Goal: Complete application form

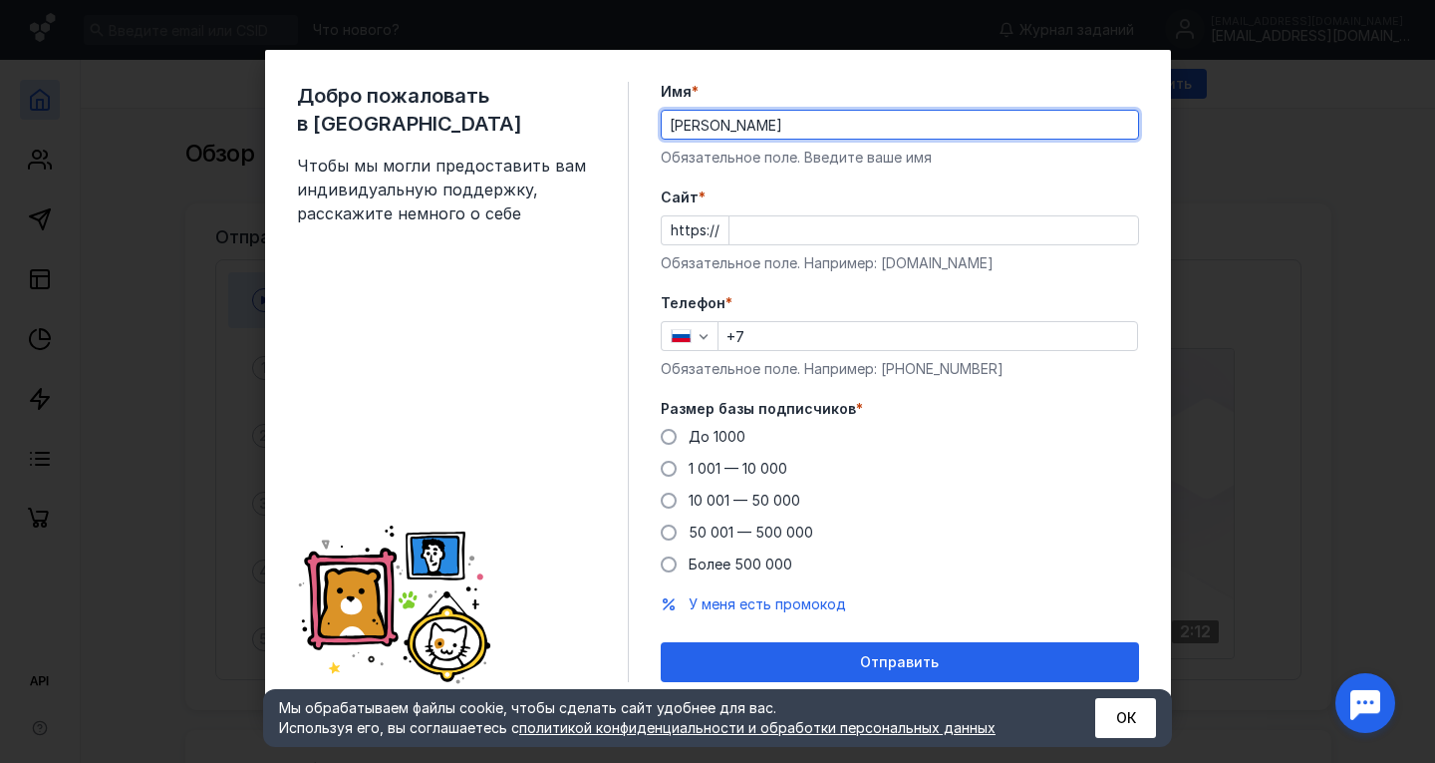
click at [786, 230] on input "Cайт *" at bounding box center [934, 230] width 409 height 28
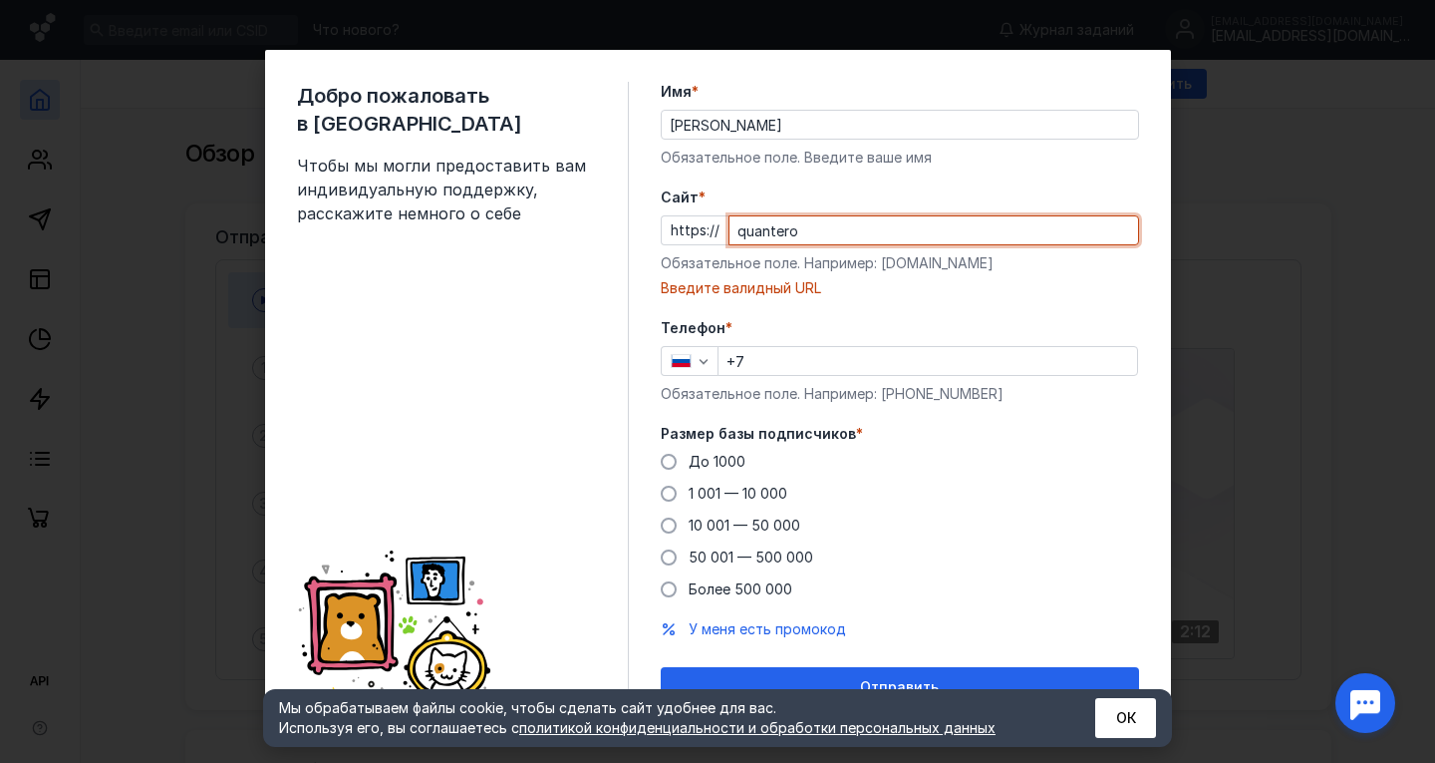
drag, startPoint x: 791, startPoint y: 229, endPoint x: 746, endPoint y: 226, distance: 45.9
click at [738, 228] on input "quantero" at bounding box center [934, 230] width 409 height 28
click at [884, 291] on div "Введите валидный URL" at bounding box center [900, 288] width 478 height 20
click at [861, 233] on input "quantero" at bounding box center [934, 230] width 409 height 28
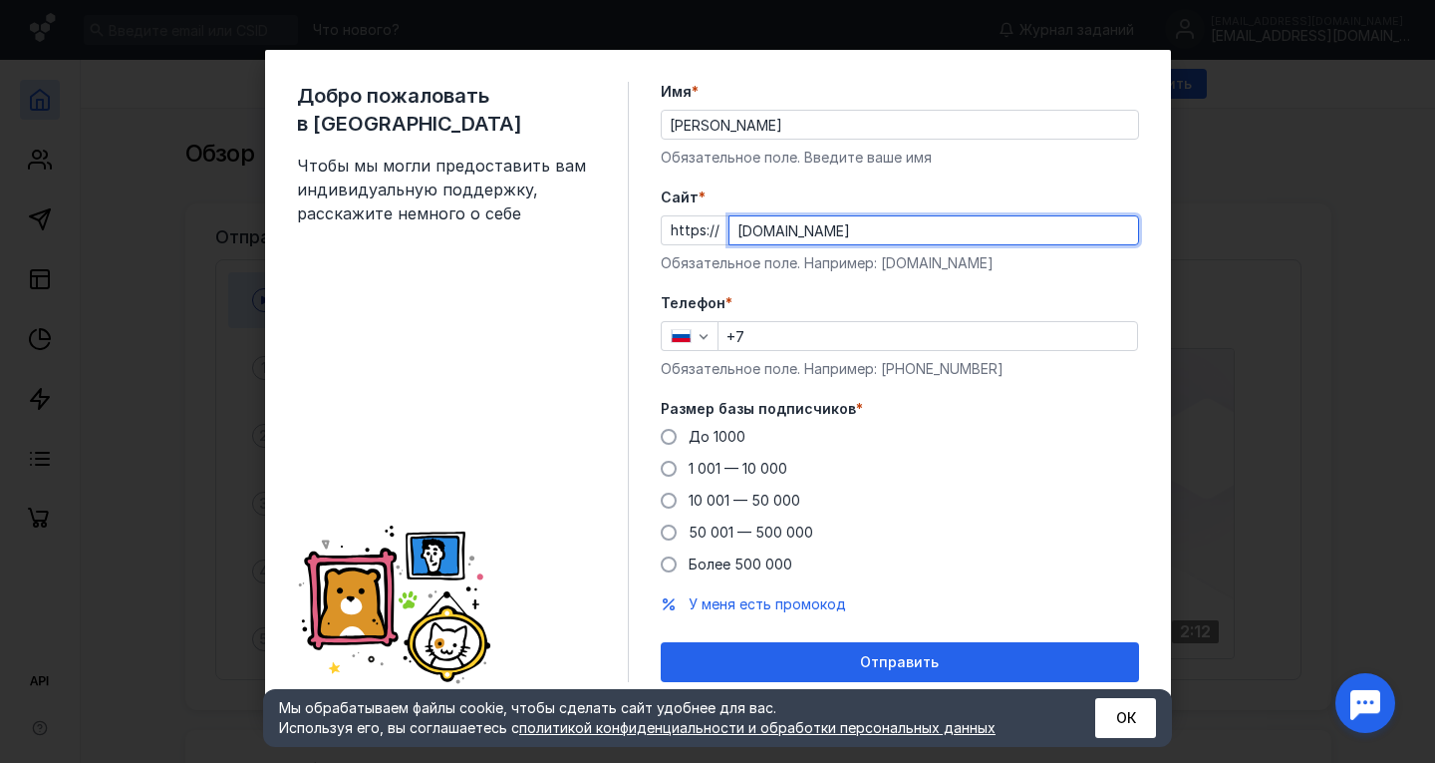
type input "[DOMAIN_NAME]"
click at [886, 337] on input "+7" at bounding box center [928, 336] width 419 height 28
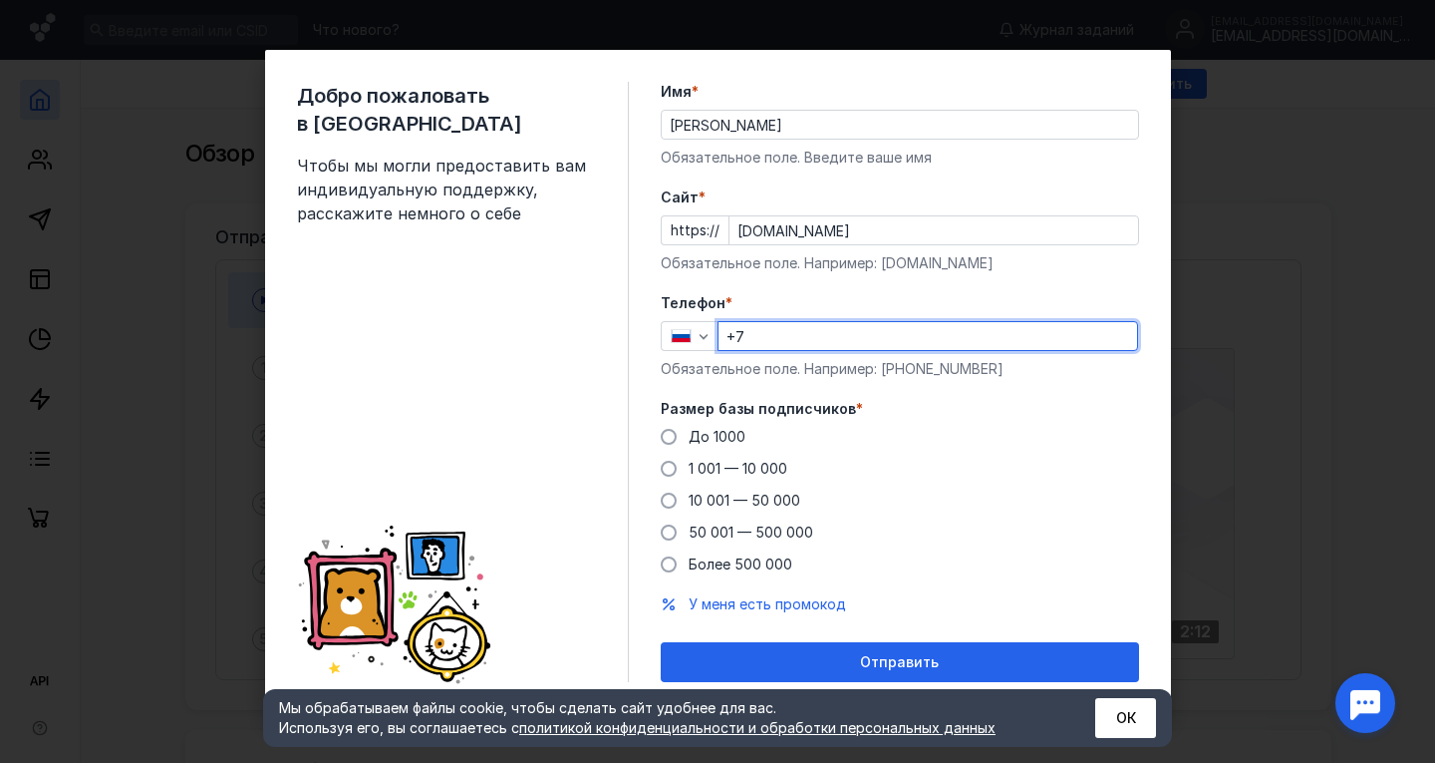
type input "[PHONE_NUMBER]"
click at [717, 427] on div "До 1000" at bounding box center [717, 437] width 57 height 20
click at [0, 0] on input "До 1000" at bounding box center [0, 0] width 0 height 0
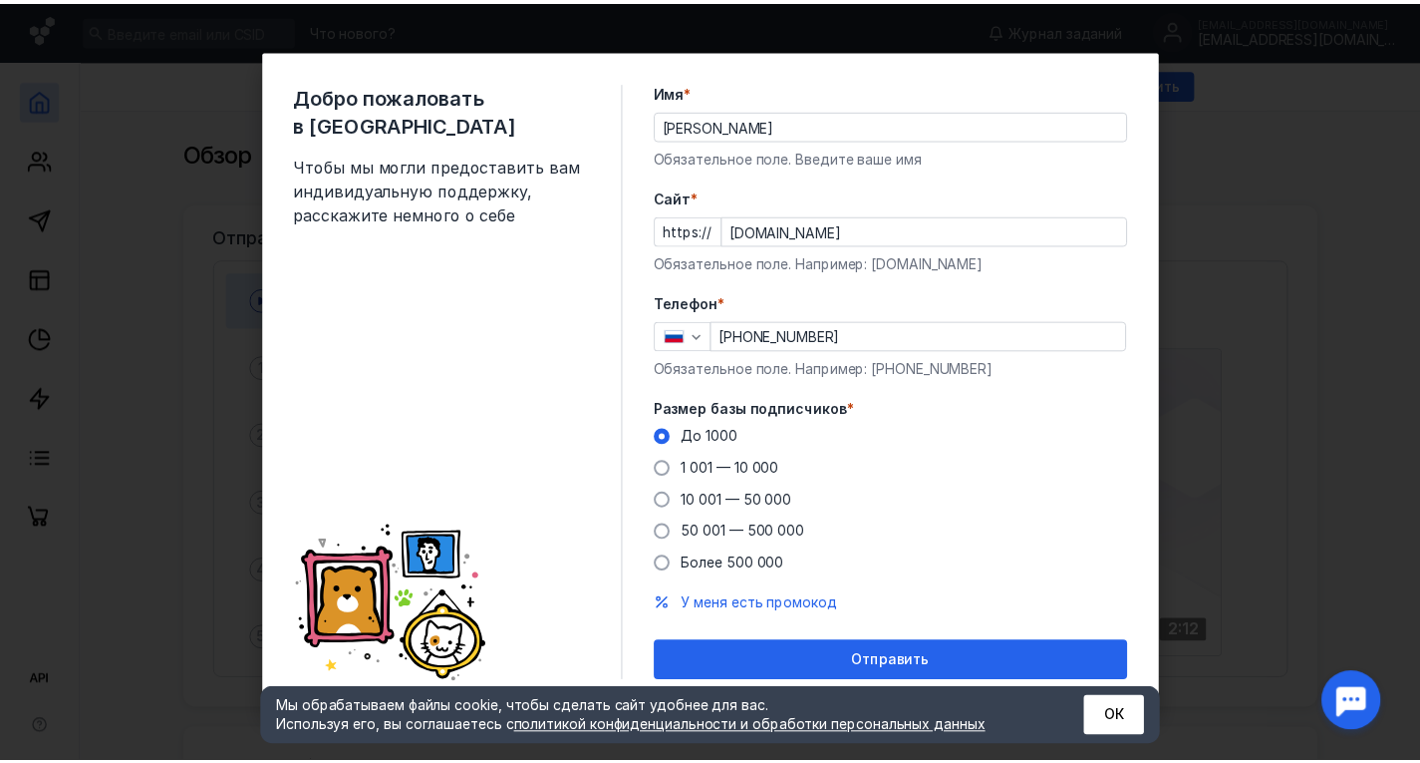
scroll to position [1, 0]
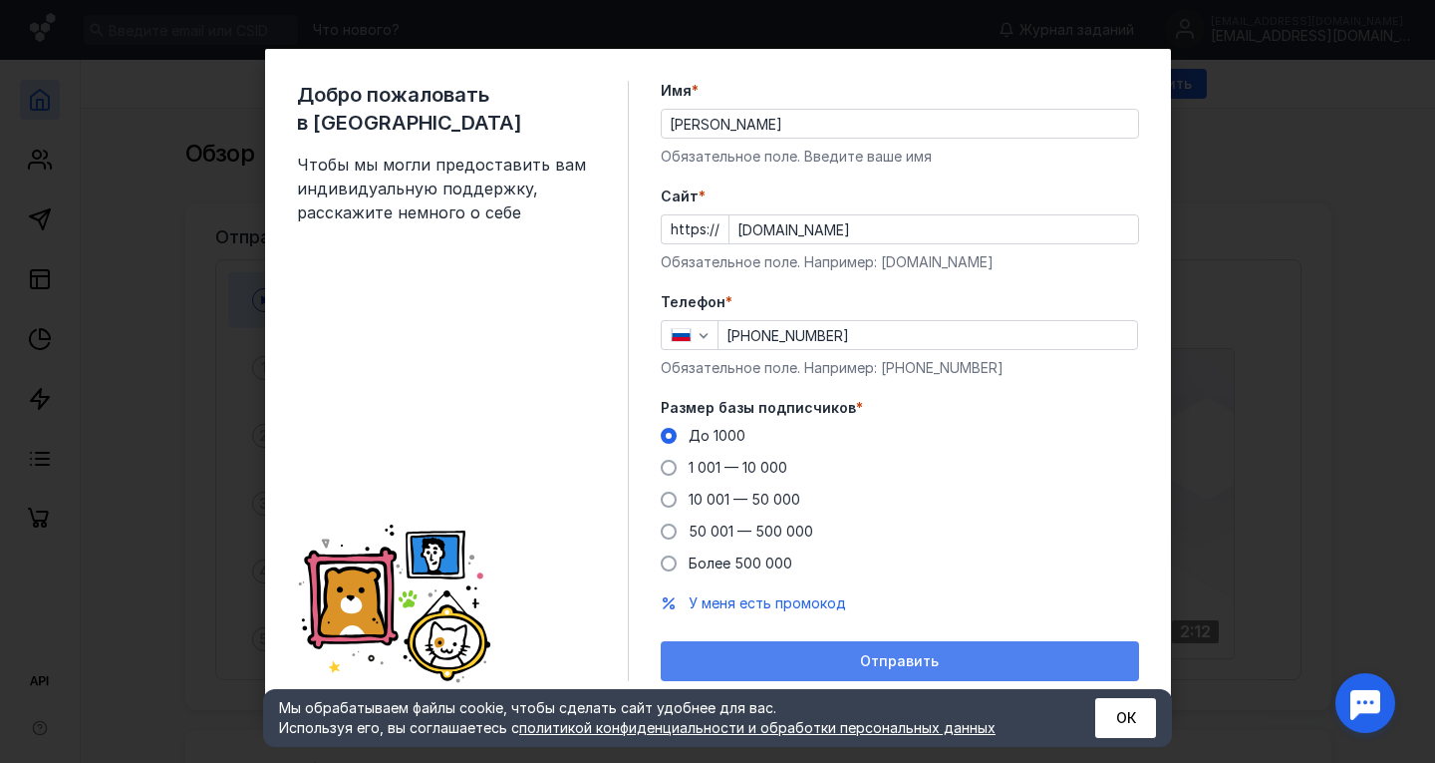
click at [871, 653] on span "Отправить" at bounding box center [899, 661] width 79 height 17
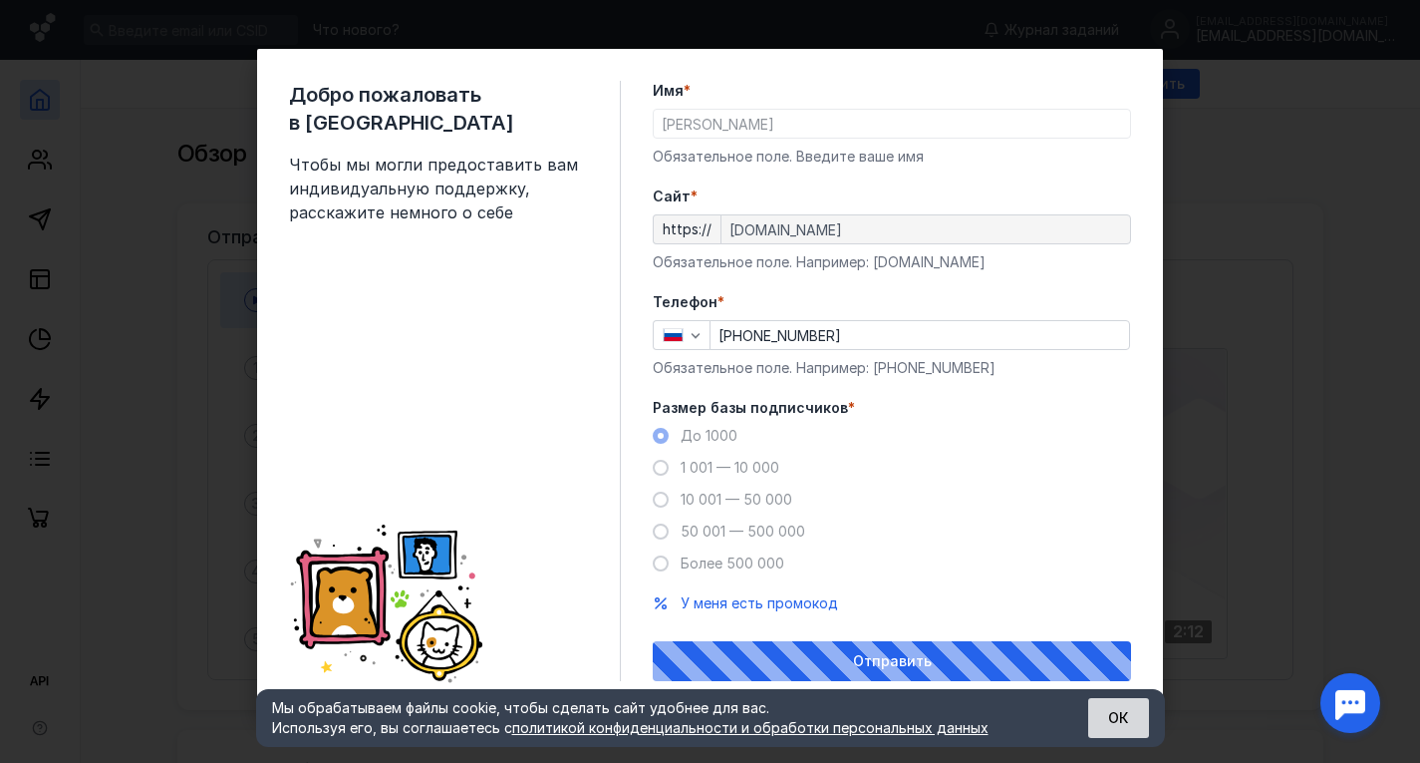
click at [1111, 730] on button "ОК" at bounding box center [1118, 718] width 61 height 40
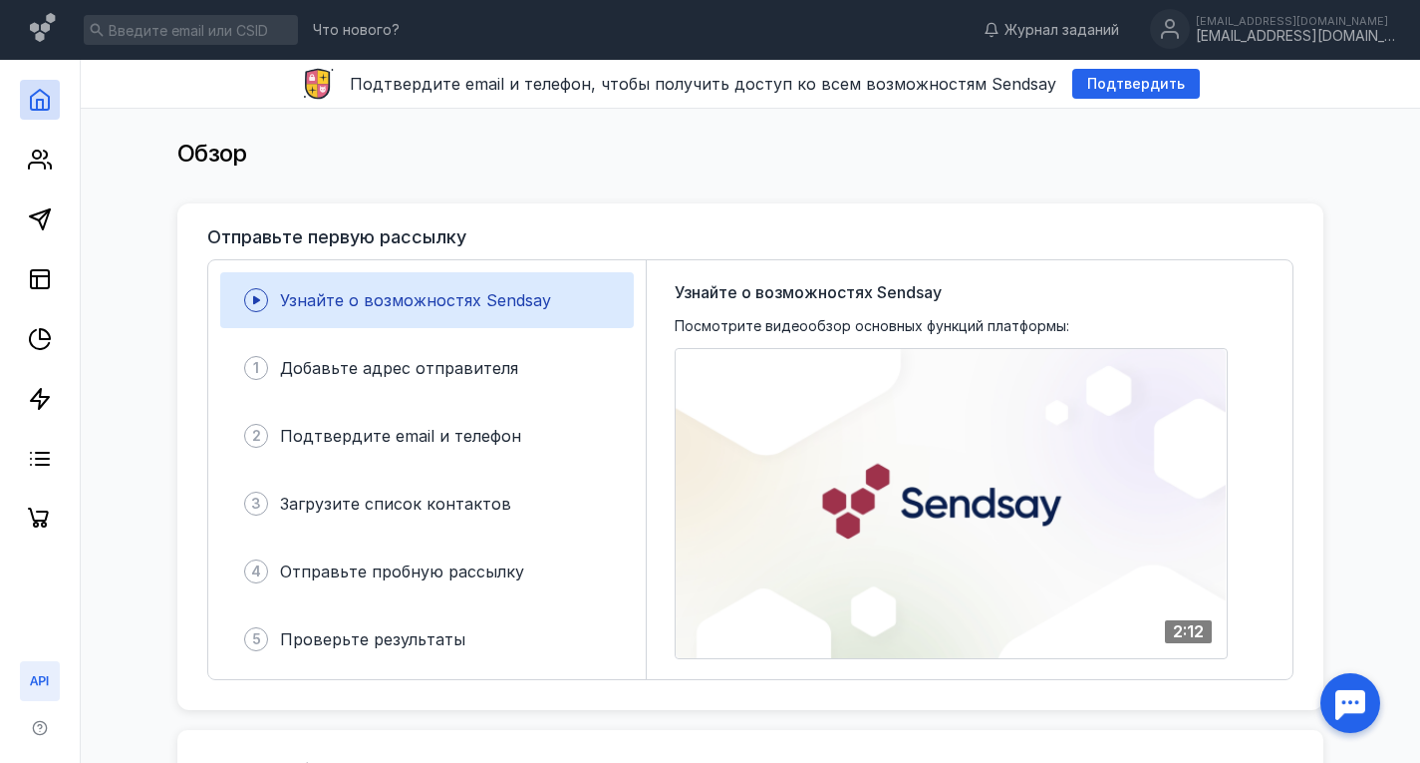
click at [35, 668] on link at bounding box center [40, 681] width 40 height 40
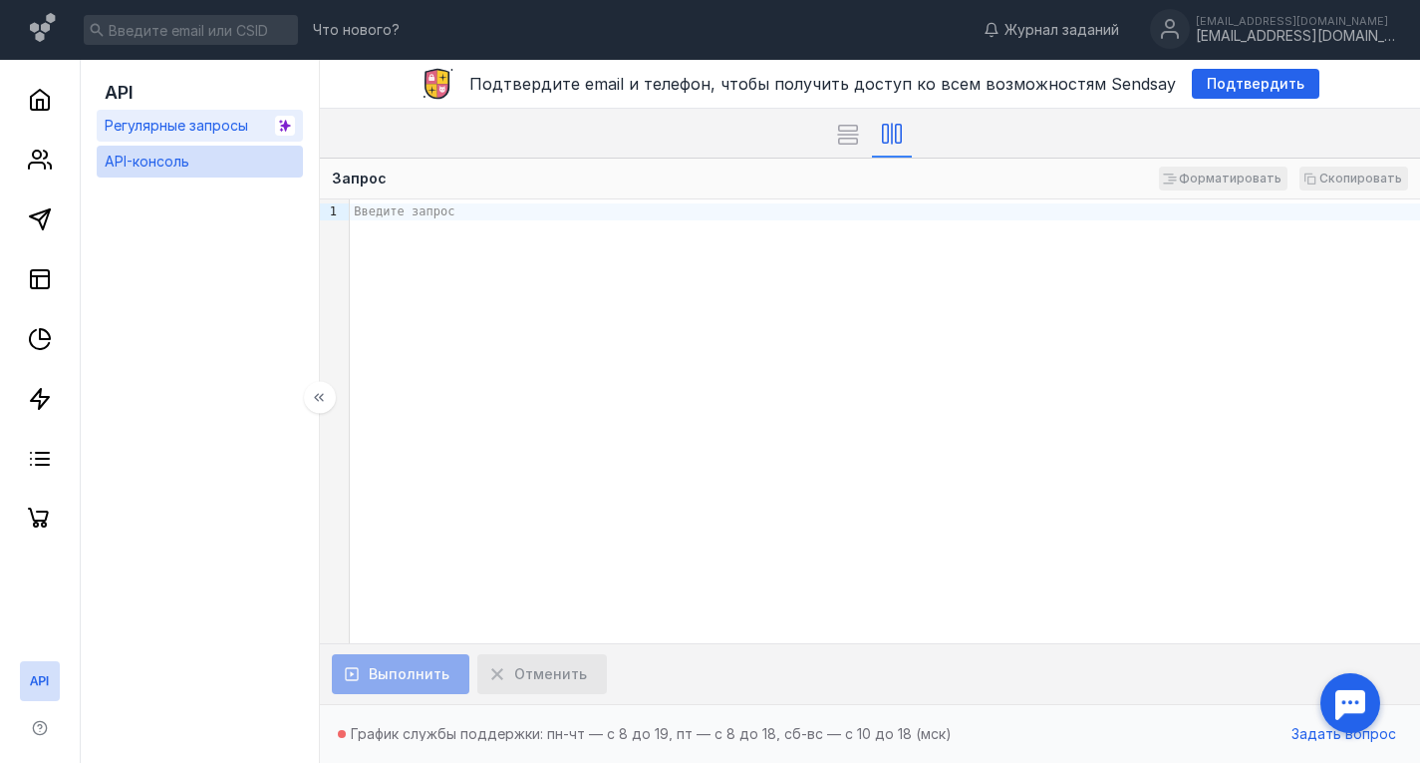
click at [235, 131] on span "Регулярные запросы" at bounding box center [177, 125] width 144 height 17
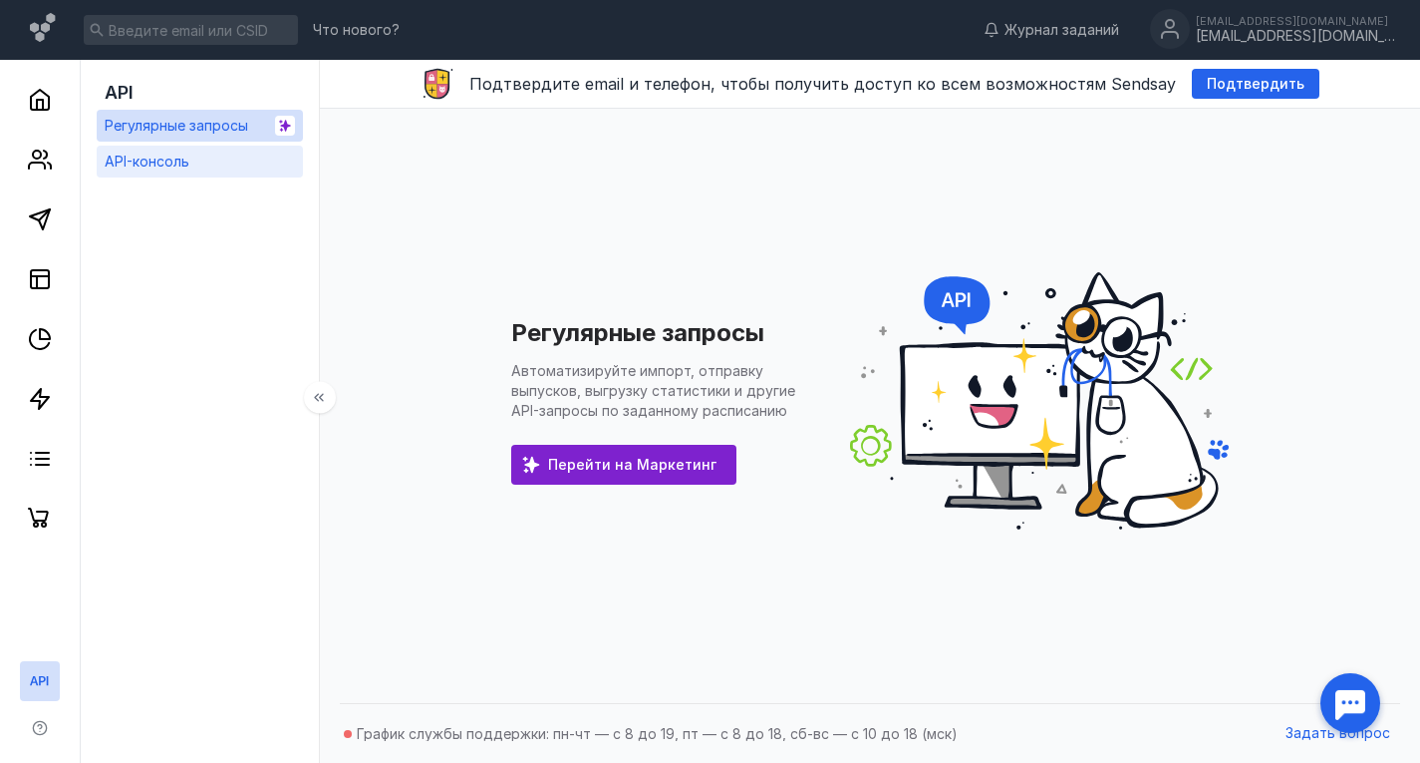
click at [217, 162] on link "API-консоль" at bounding box center [200, 162] width 206 height 32
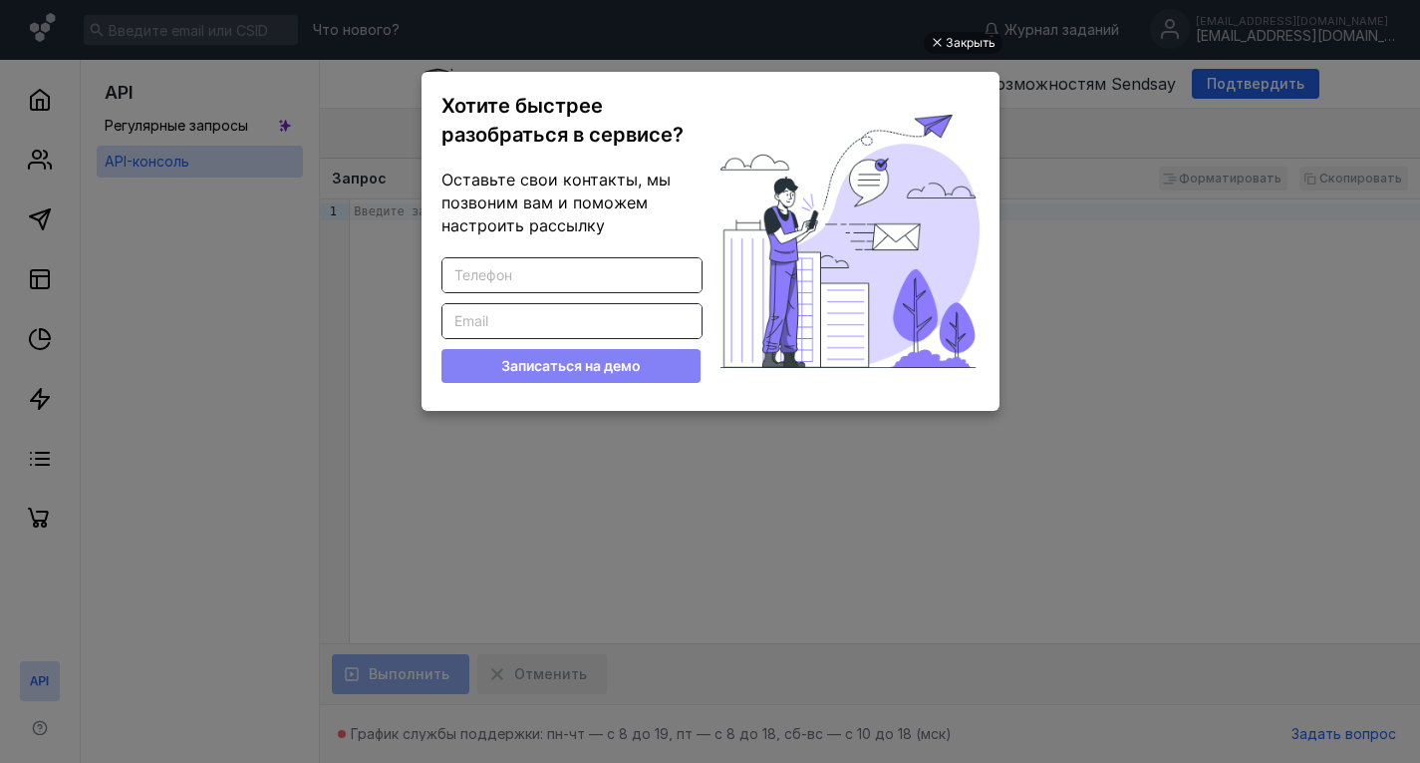
click at [386, 326] on ul "Закрыть Хотите быстрее разобраться в сервисе? Оставьте свои контакты, мы позвон…" at bounding box center [710, 383] width 1420 height 763
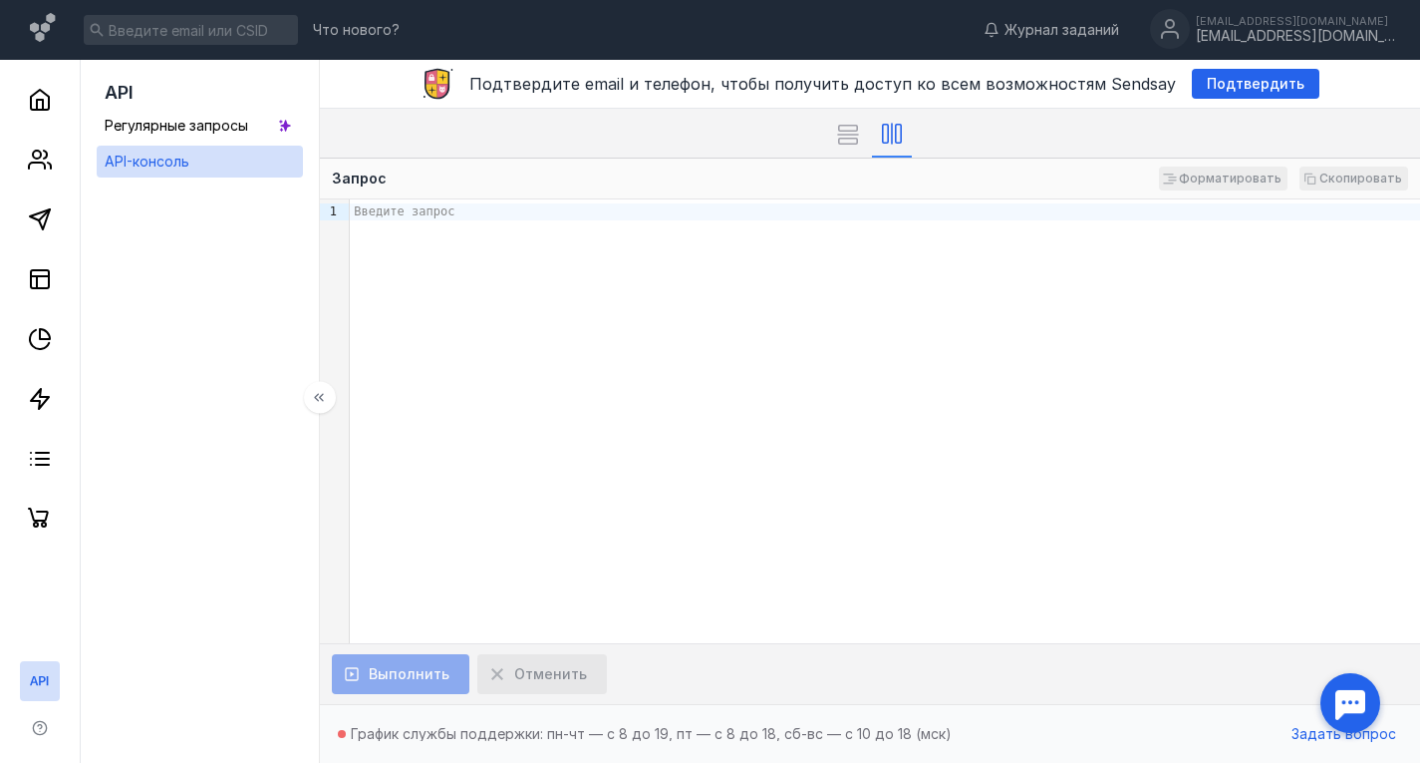
click at [215, 154] on link "API-консоль" at bounding box center [200, 162] width 206 height 32
click at [1222, 92] on span "Подтвердить" at bounding box center [1256, 84] width 98 height 17
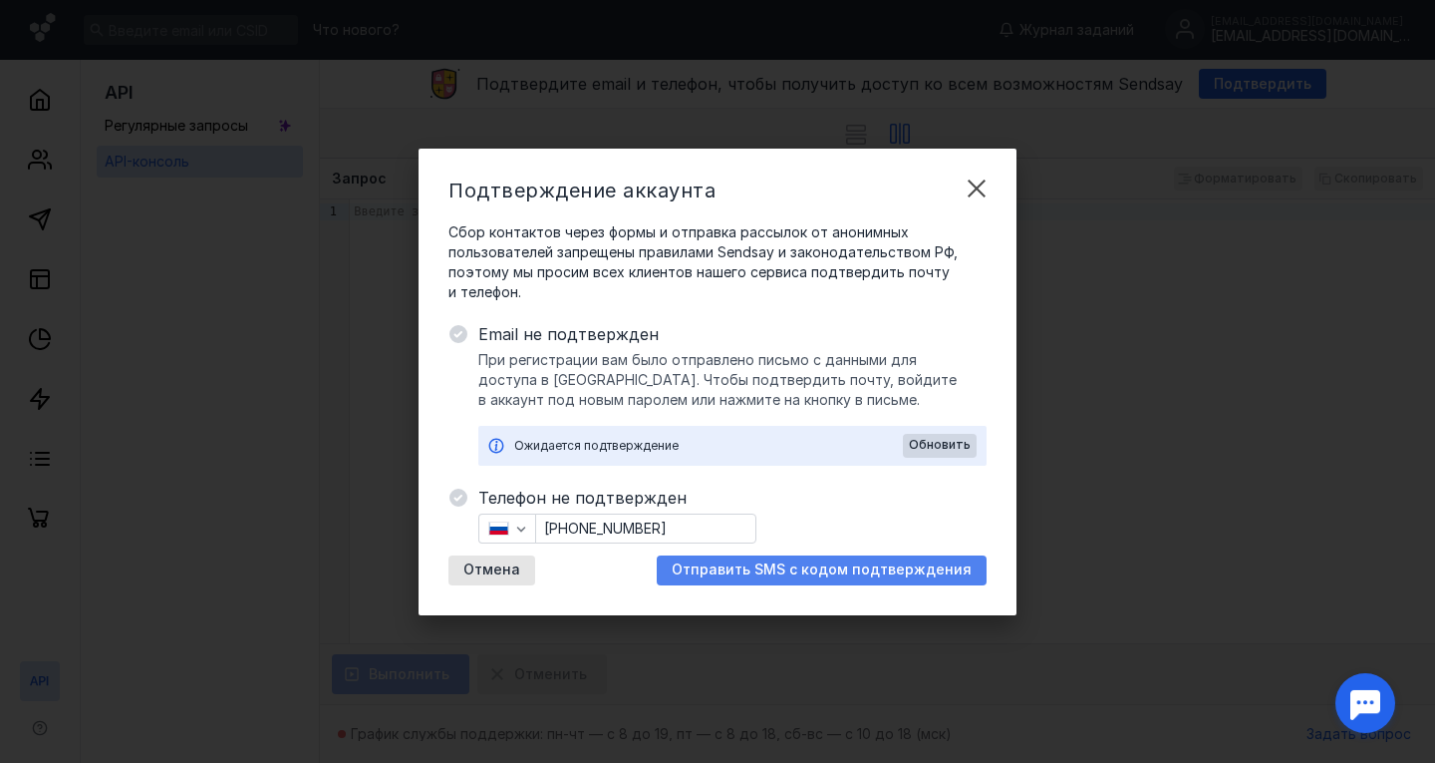
click at [761, 577] on span "Отправить SMS с кодом подтверждения" at bounding box center [822, 569] width 300 height 17
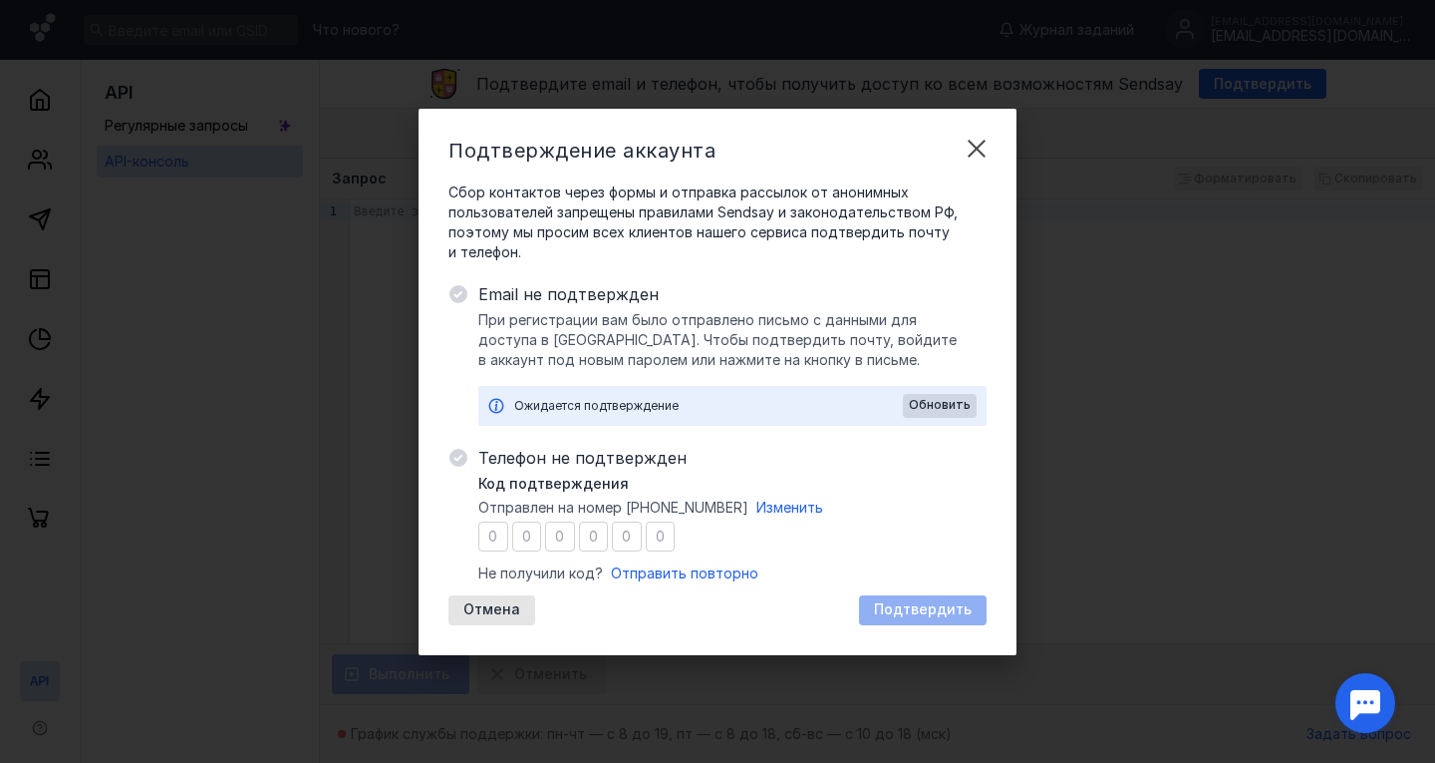
type input "4"
type input "1"
type input "9"
type input "4"
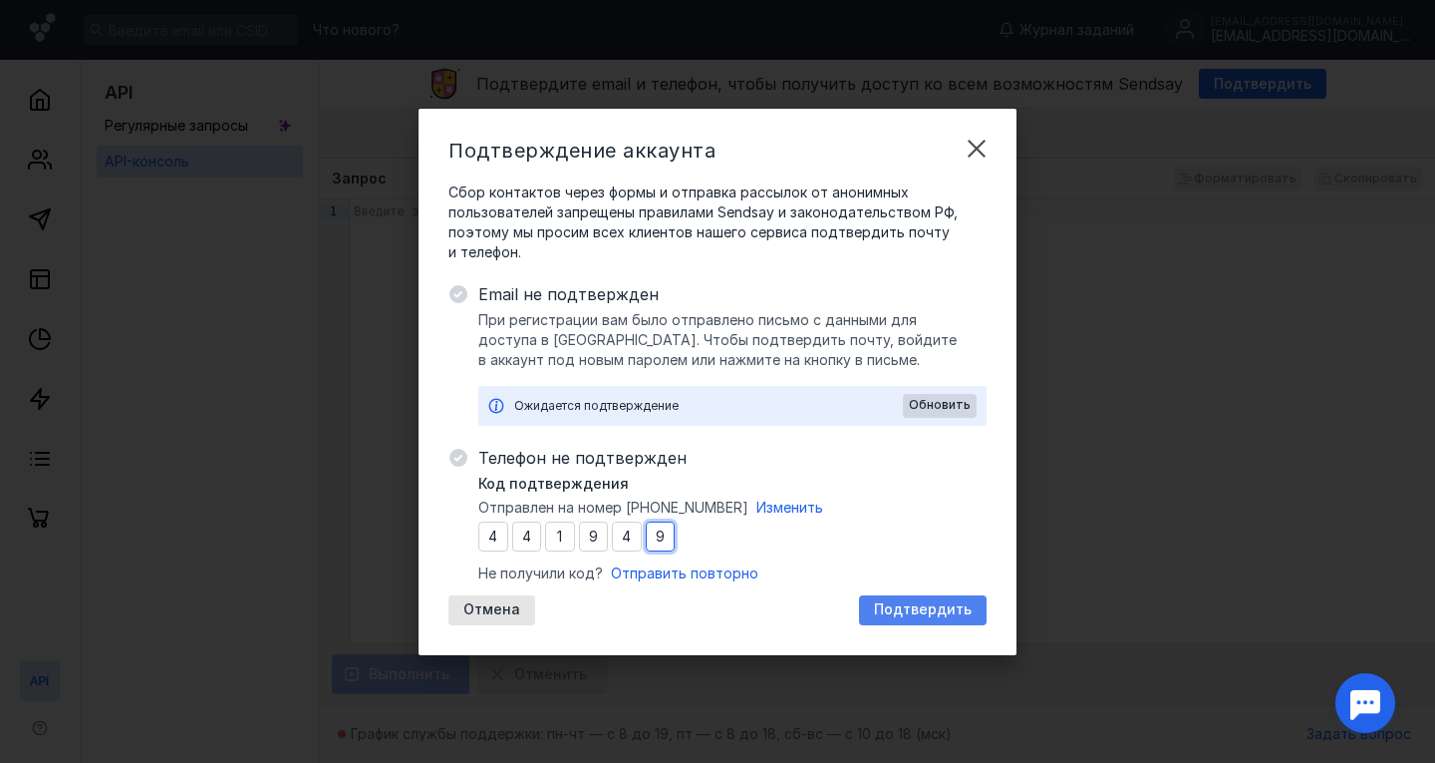
type input "9"
click at [926, 614] on span "Подтвердить" at bounding box center [923, 609] width 98 height 17
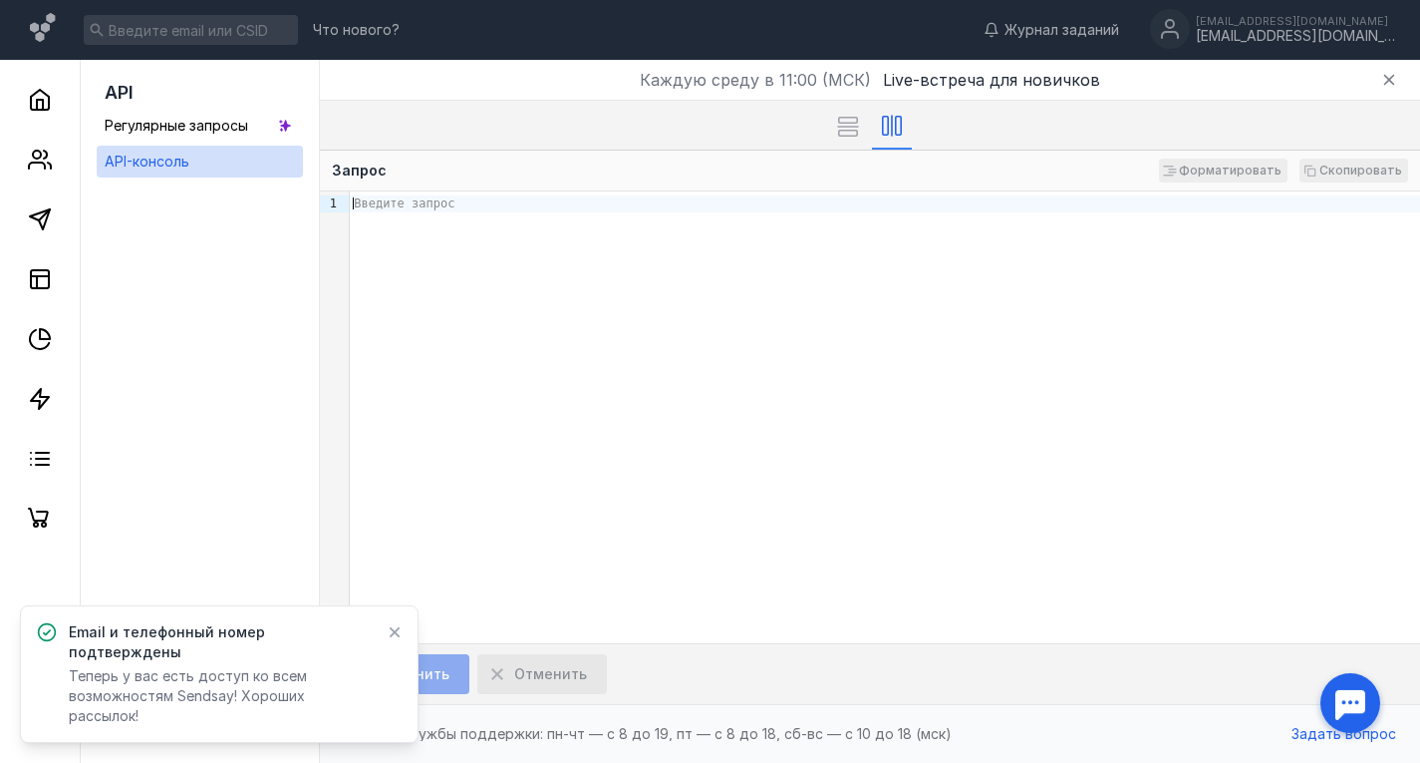
click at [395, 200] on div "Введите запрос" at bounding box center [885, 203] width 1071 height 17
click at [221, 156] on link "API-консоль" at bounding box center [200, 162] width 206 height 32
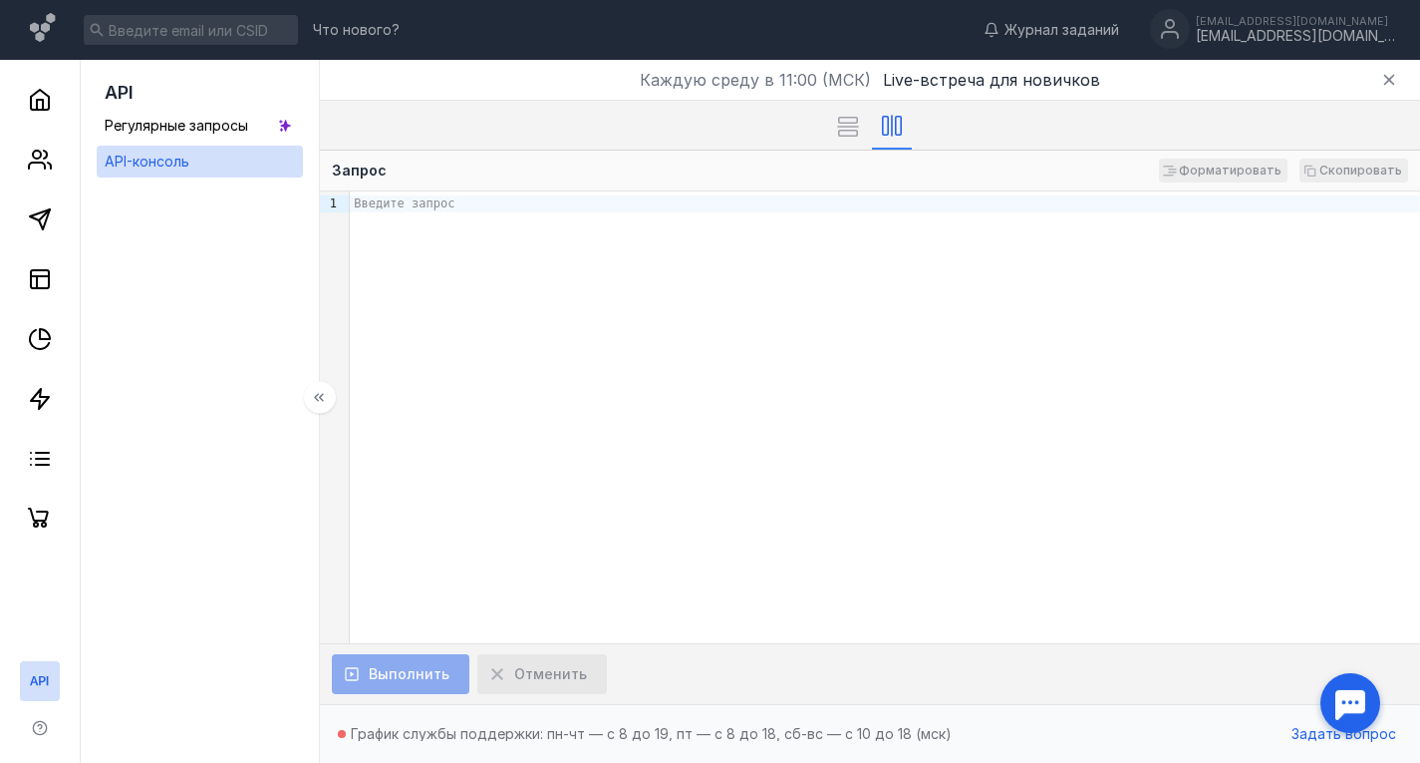
click at [31, 684] on icon at bounding box center [39, 680] width 18 height 9
click at [1389, 79] on icon "button" at bounding box center [1390, 80] width 11 height 11
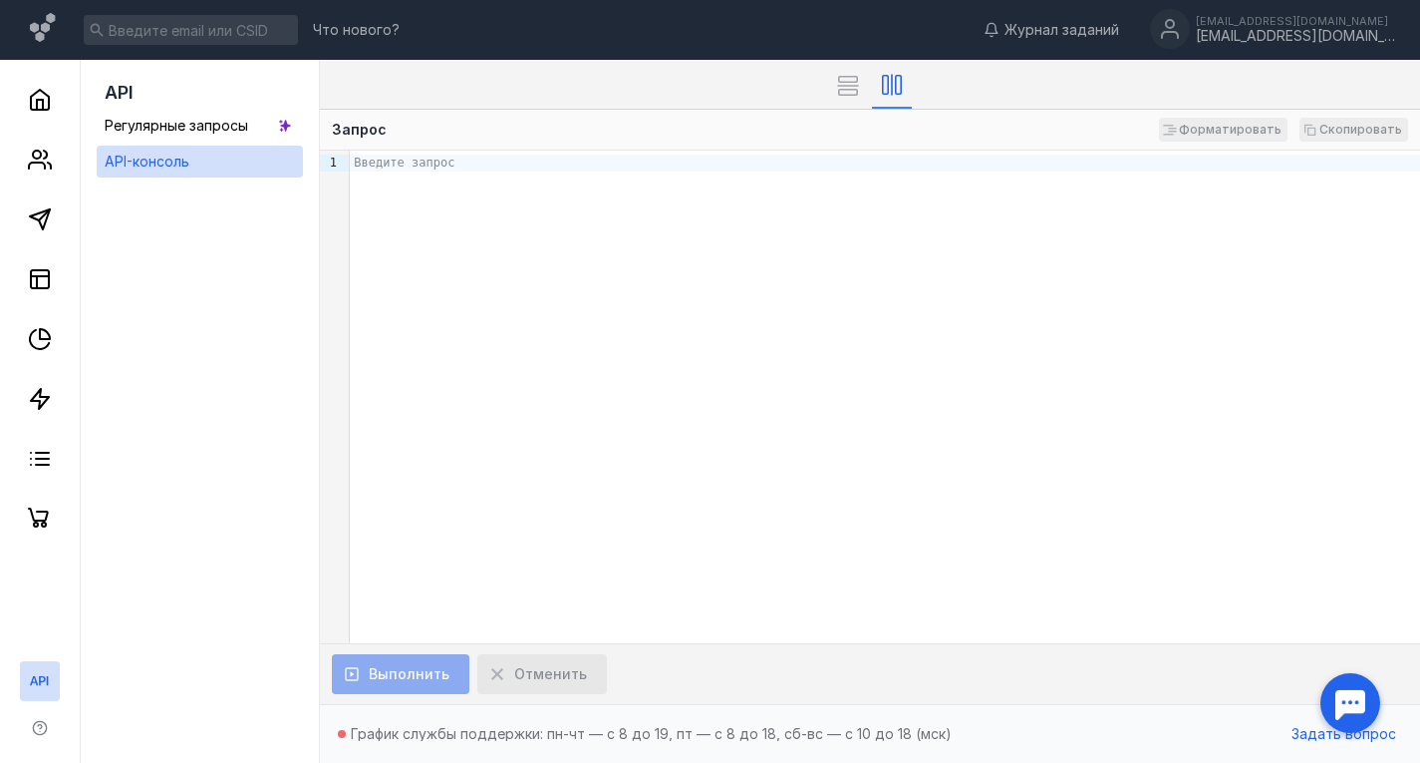
click at [1295, 127] on div "Форматировать Скопировать" at bounding box center [1283, 130] width 249 height 24
click at [1341, 118] on div "Форматировать Скопировать" at bounding box center [1283, 130] width 249 height 24
click at [1281, 14] on div "[EMAIL_ADDRESS][DOMAIN_NAME] [EMAIL_ADDRESS][DOMAIN_NAME]" at bounding box center [1272, 30] width 245 height 42
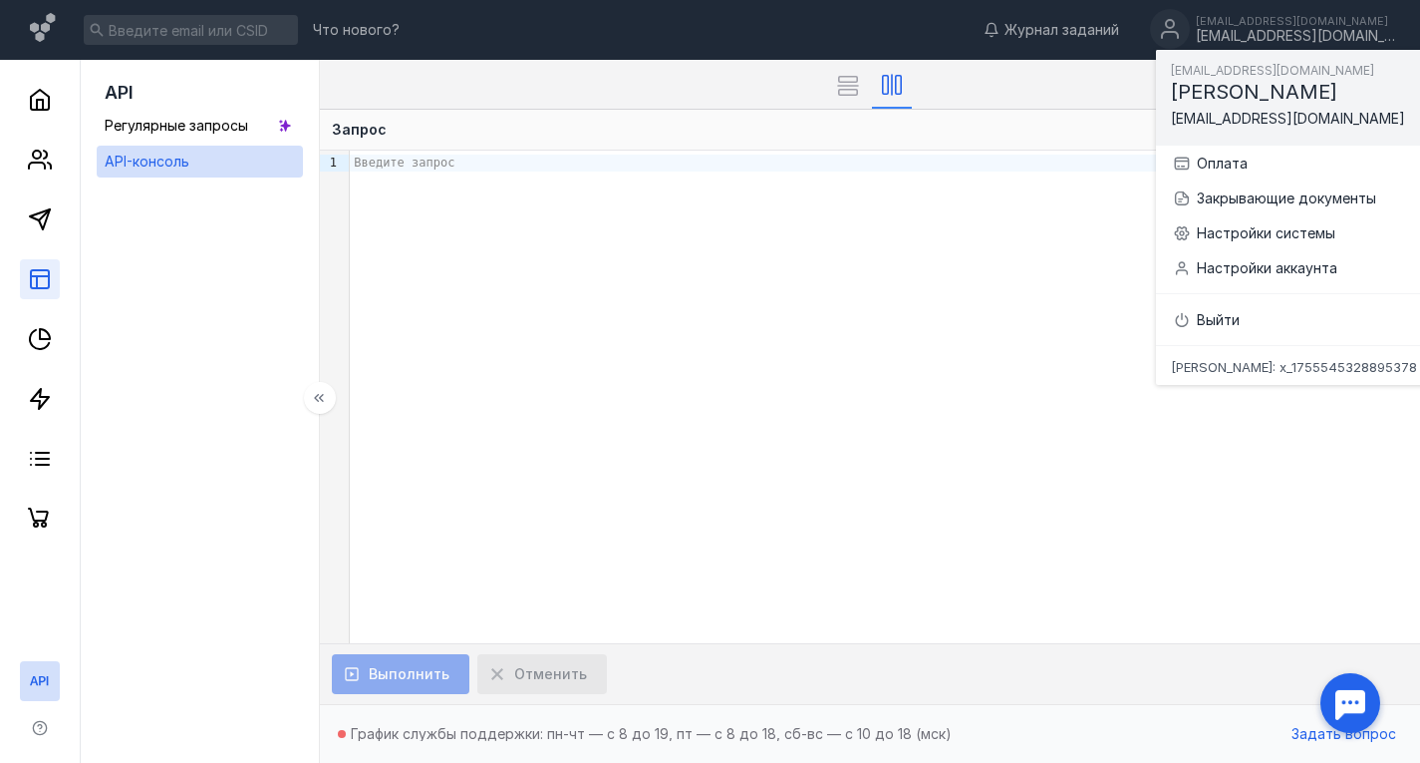
click at [39, 263] on link at bounding box center [40, 279] width 40 height 40
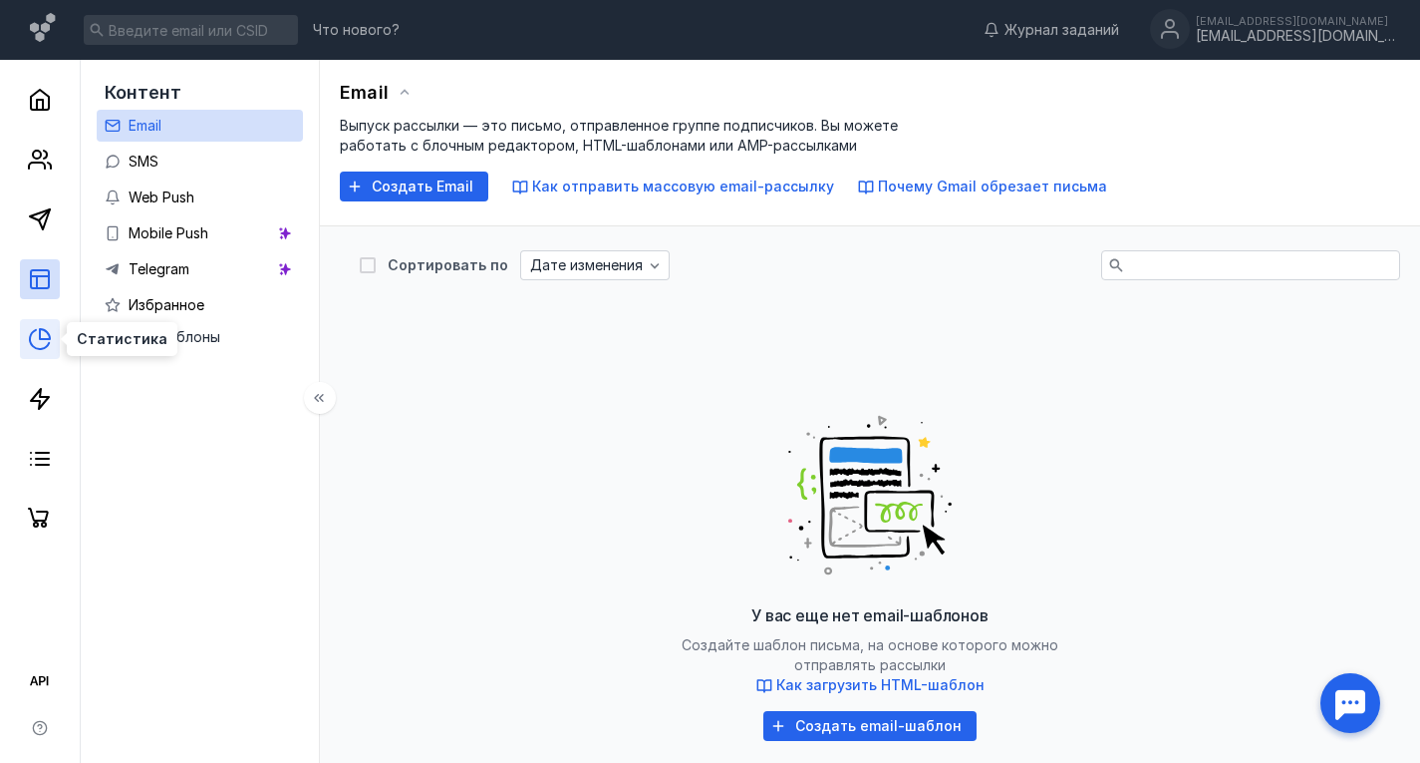
click at [34, 335] on icon at bounding box center [40, 339] width 24 height 24
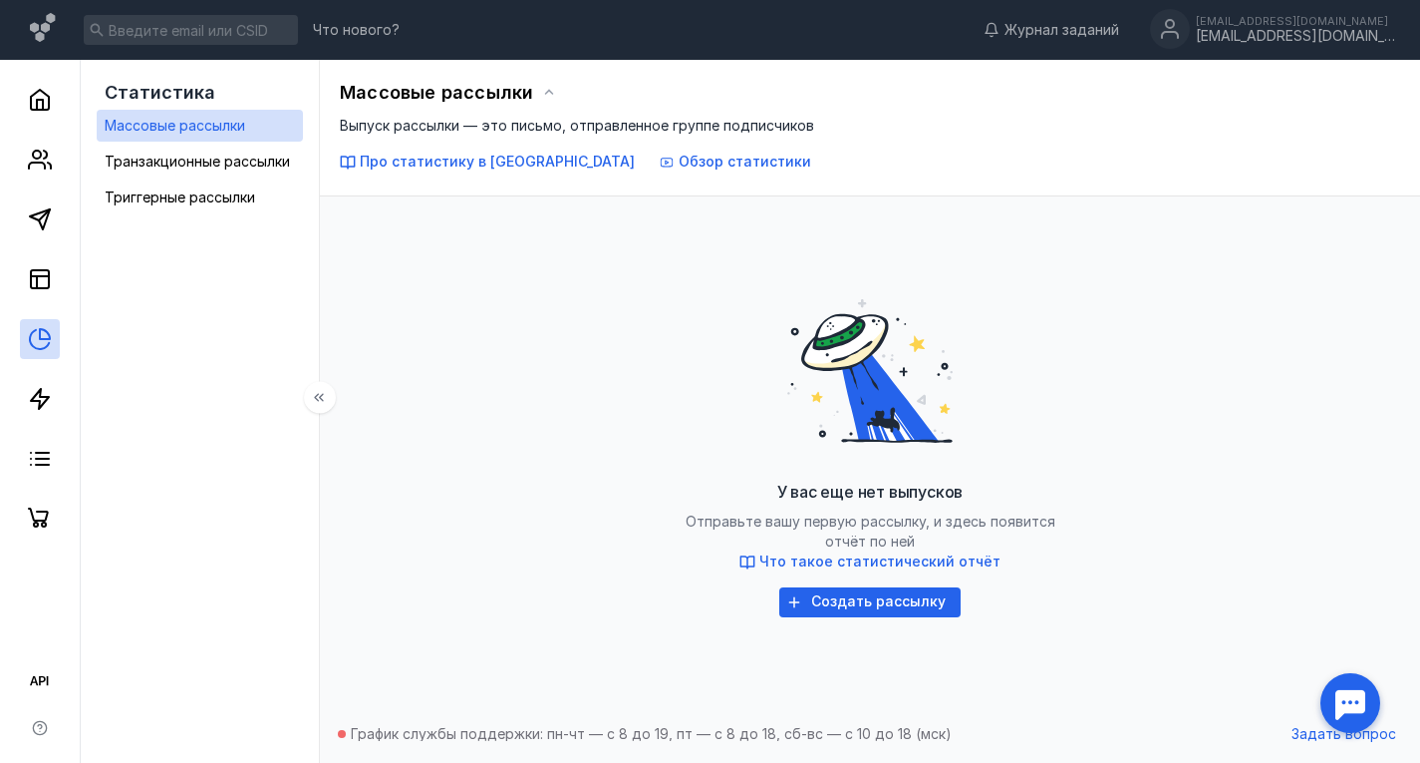
click at [39, 303] on div at bounding box center [40, 299] width 80 height 478
click at [51, 267] on icon at bounding box center [40, 279] width 24 height 24
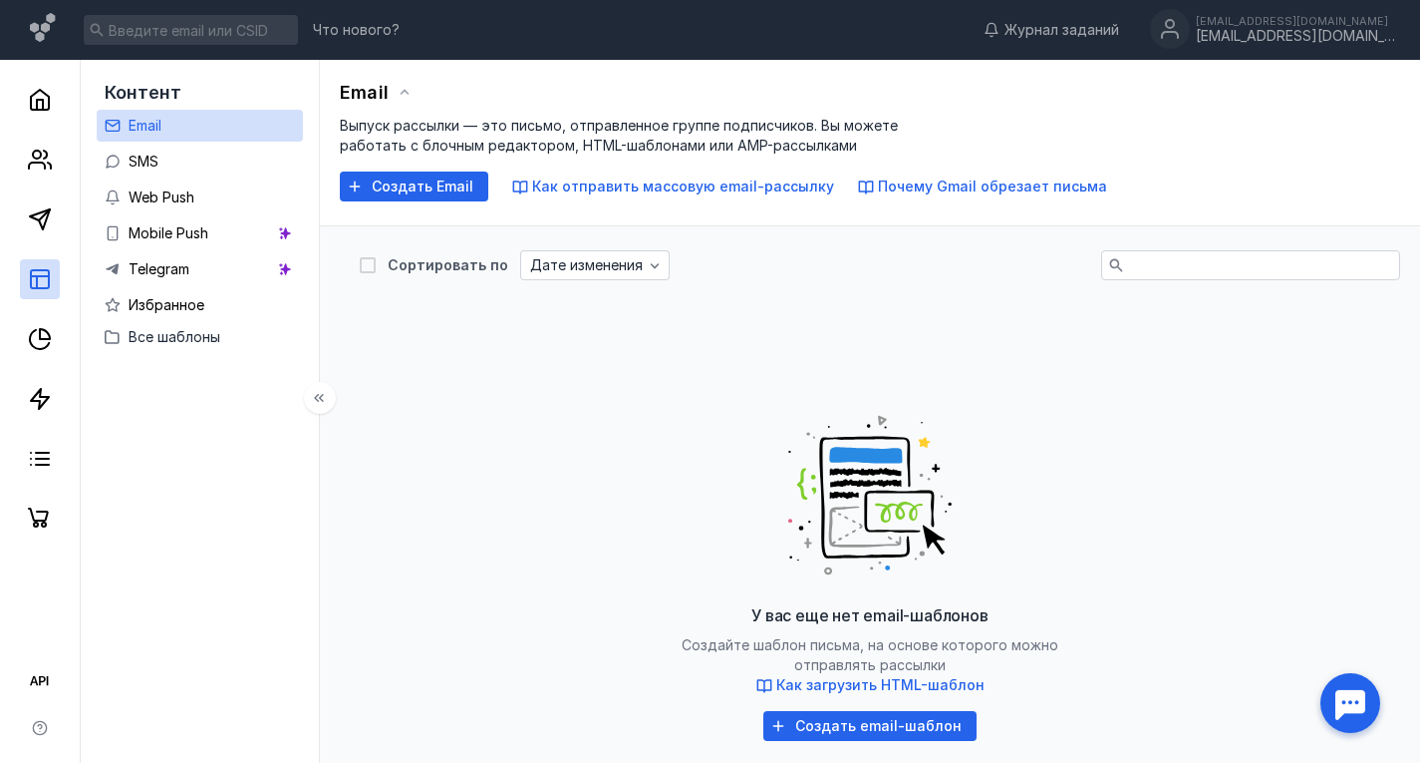
click at [17, 436] on div at bounding box center [40, 299] width 80 height 478
click at [34, 459] on icon at bounding box center [40, 459] width 24 height 24
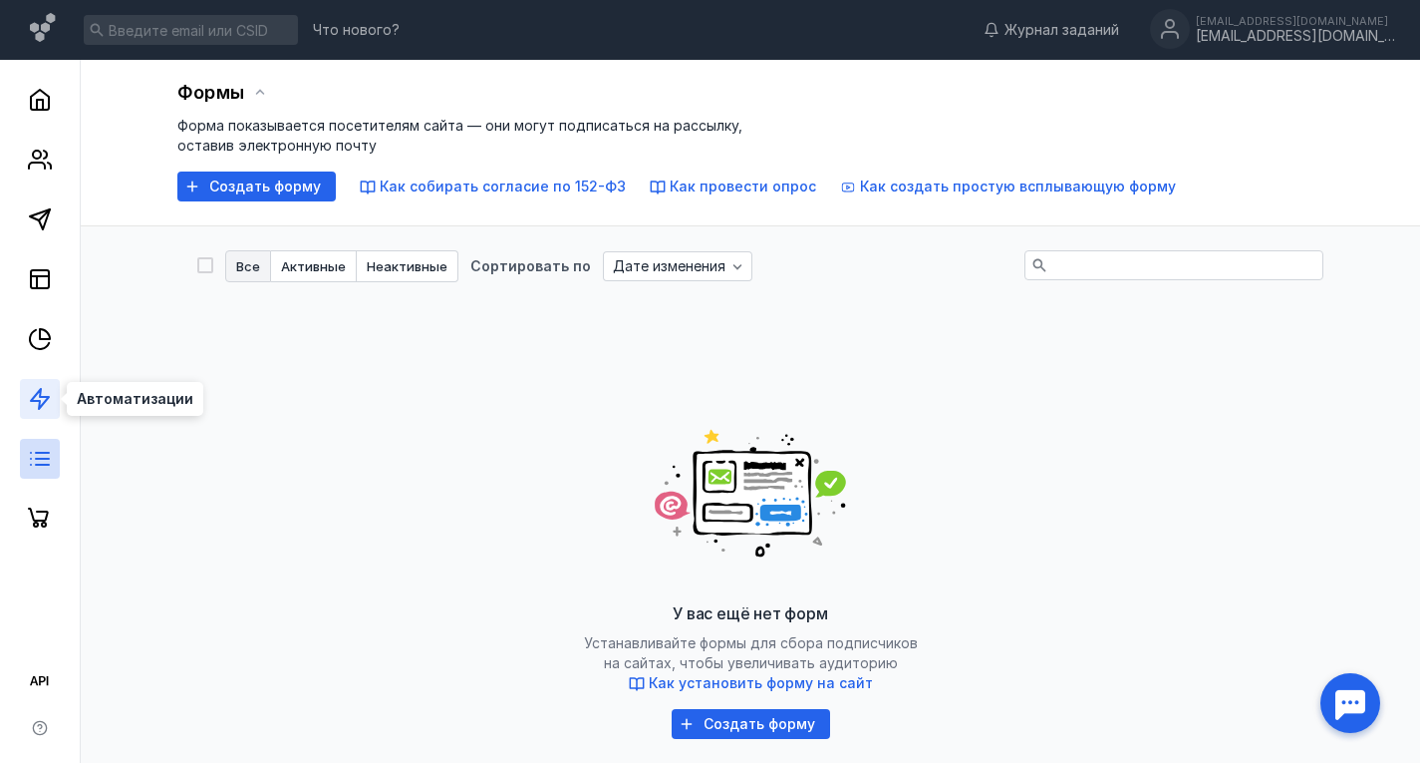
drag, startPoint x: 42, startPoint y: 410, endPoint x: 35, endPoint y: 475, distance: 66.2
click at [43, 410] on icon at bounding box center [40, 399] width 24 height 24
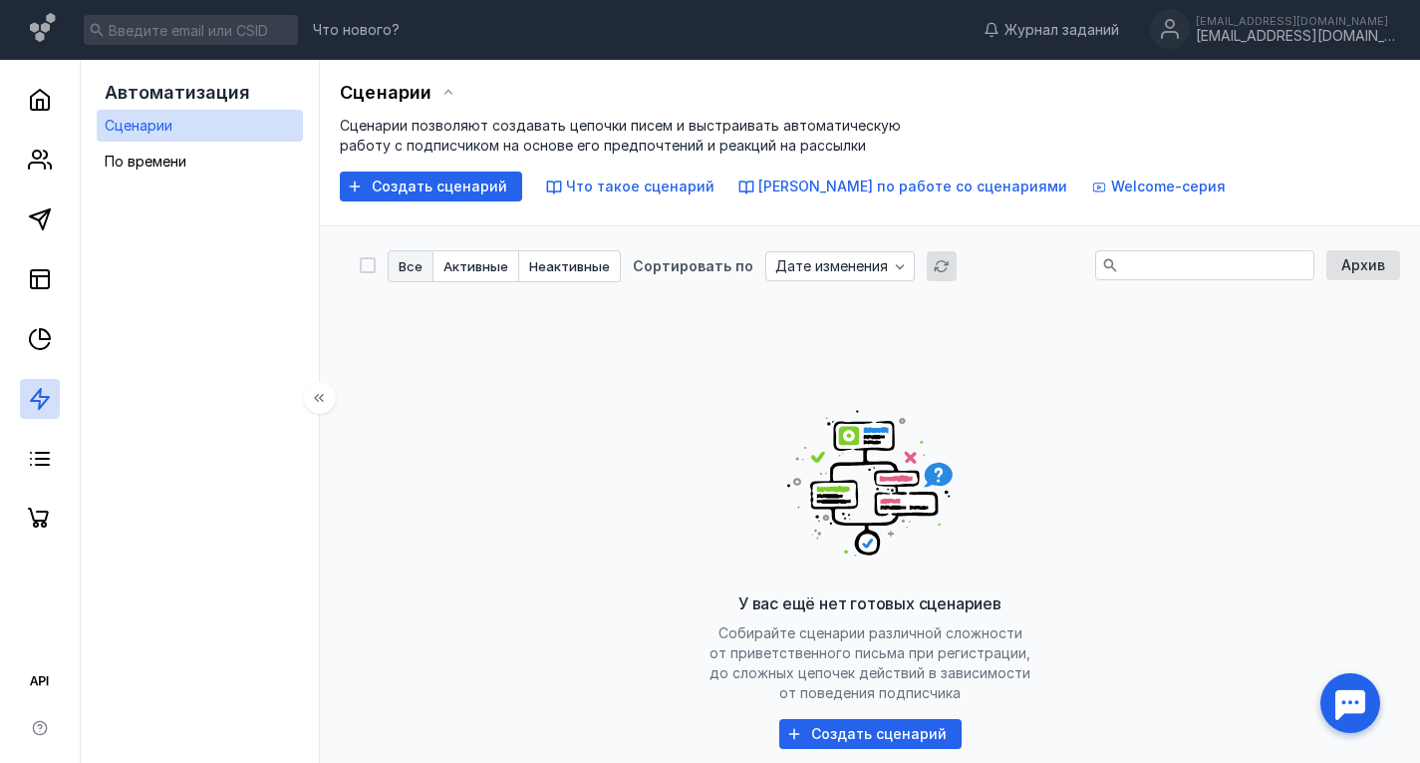
click at [35, 482] on div at bounding box center [40, 299] width 80 height 478
click at [35, 496] on div at bounding box center [40, 299] width 80 height 478
click at [39, 510] on icon at bounding box center [38, 517] width 21 height 20
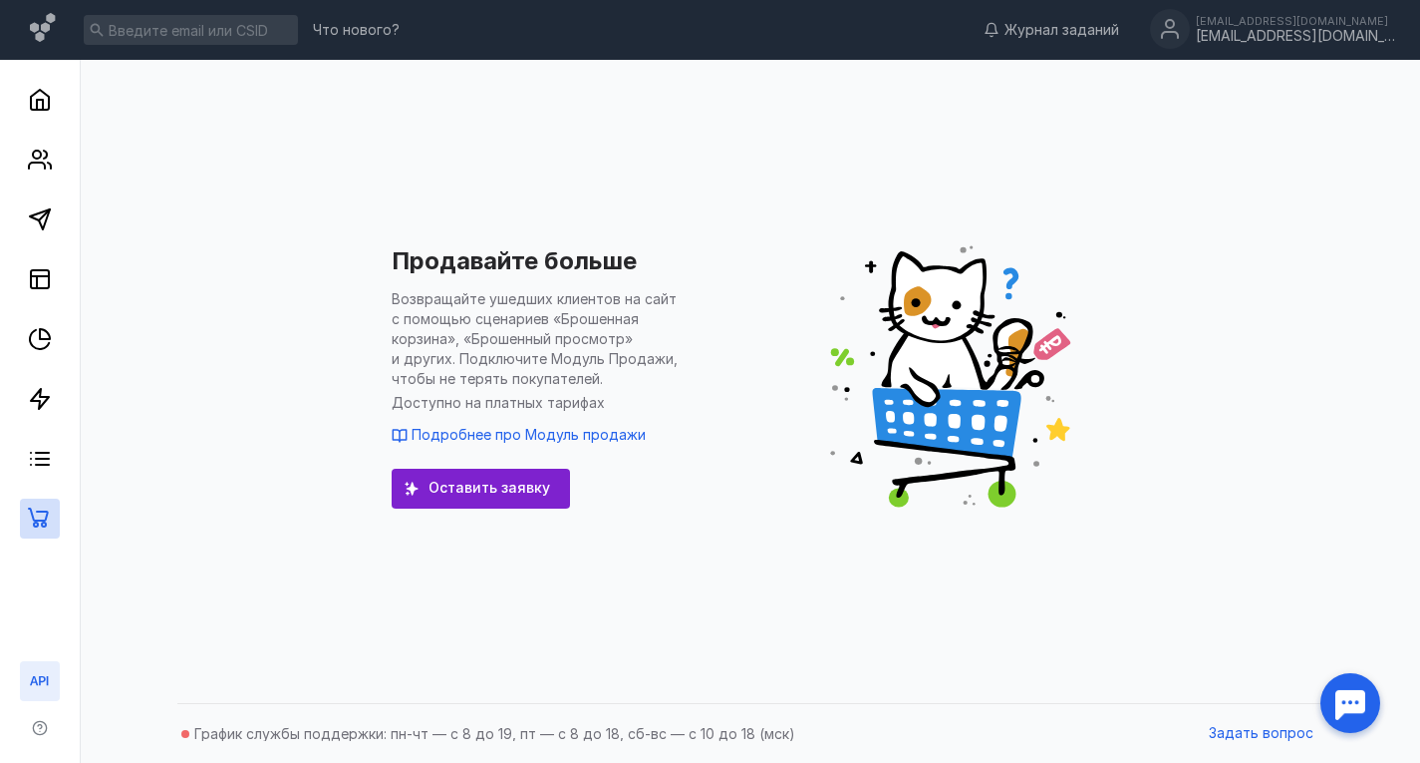
click at [31, 673] on icon at bounding box center [40, 681] width 24 height 24
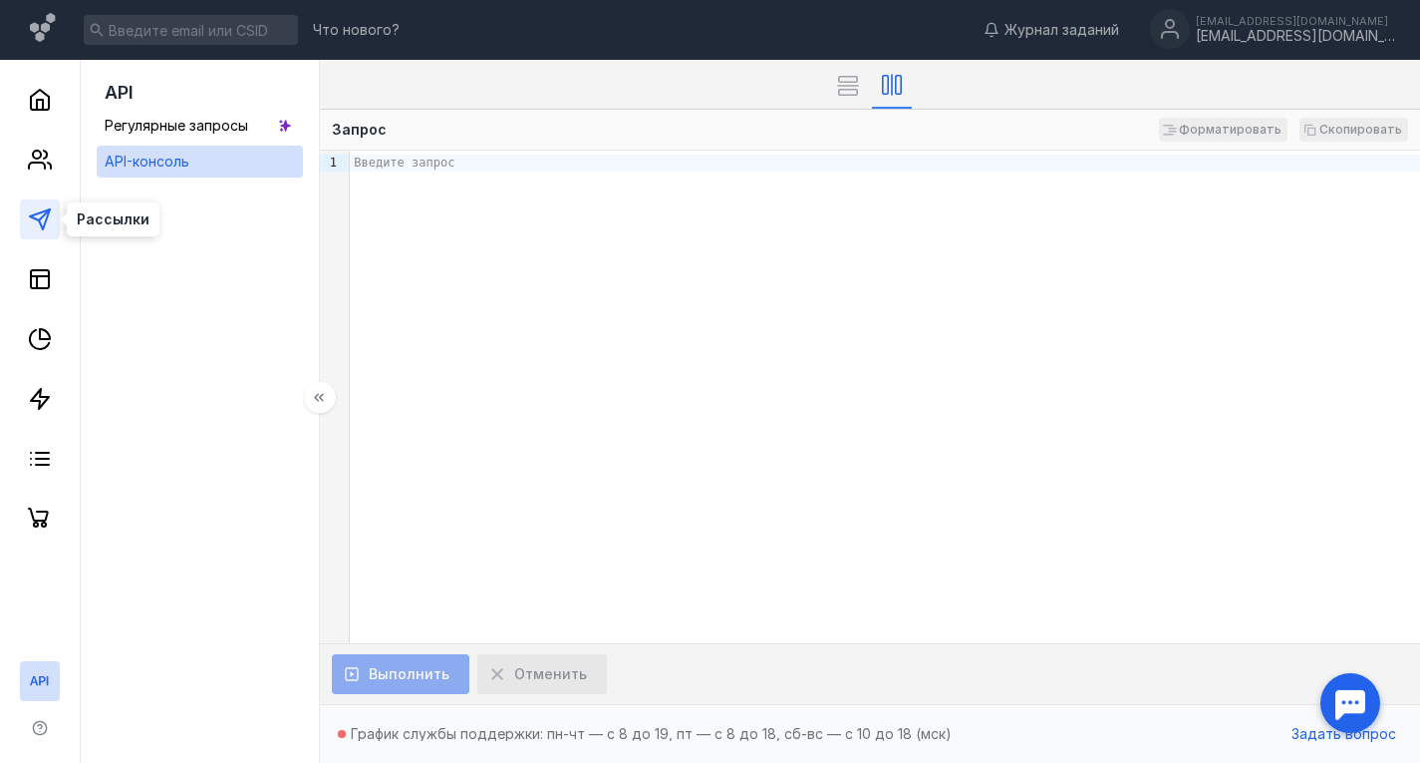
click at [34, 225] on icon at bounding box center [40, 219] width 24 height 24
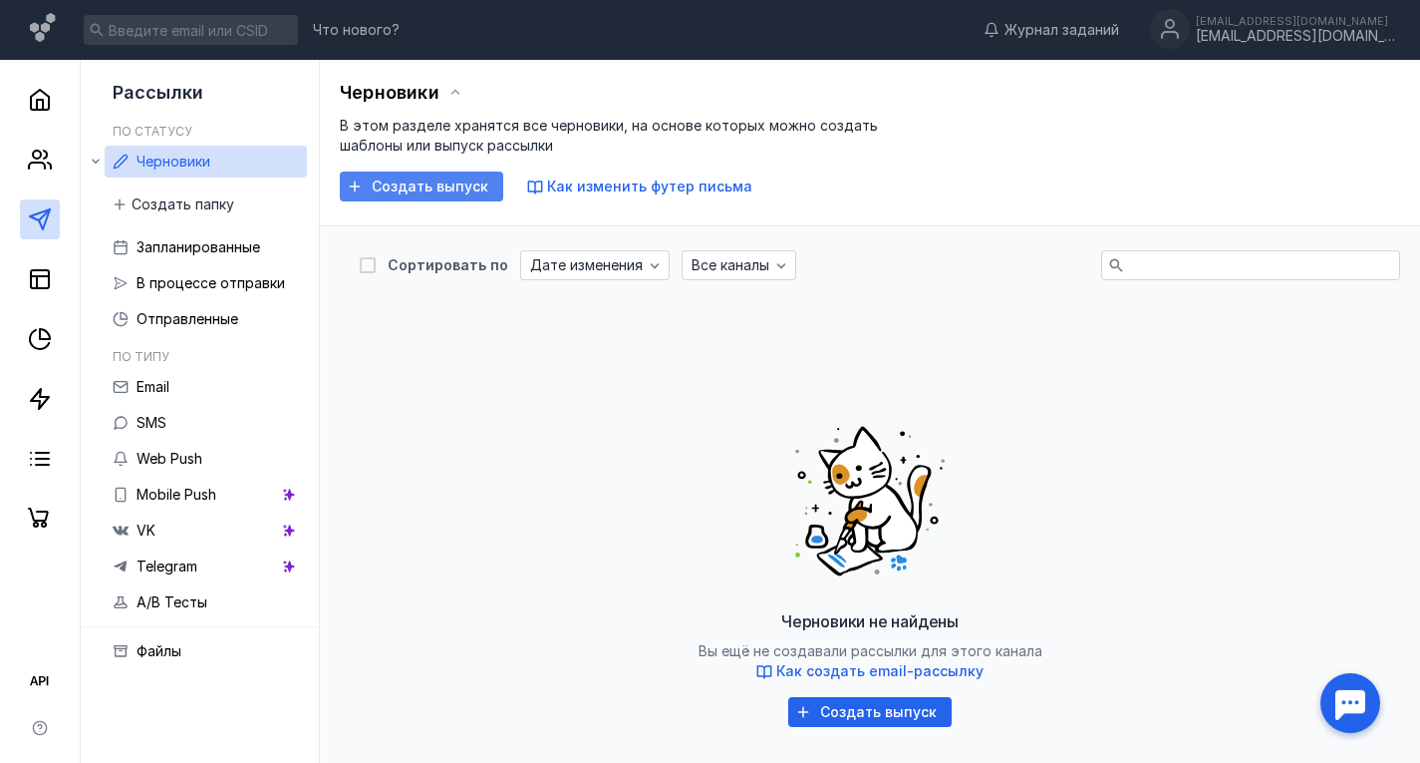
click at [474, 182] on span "Создать выпуск" at bounding box center [430, 186] width 117 height 17
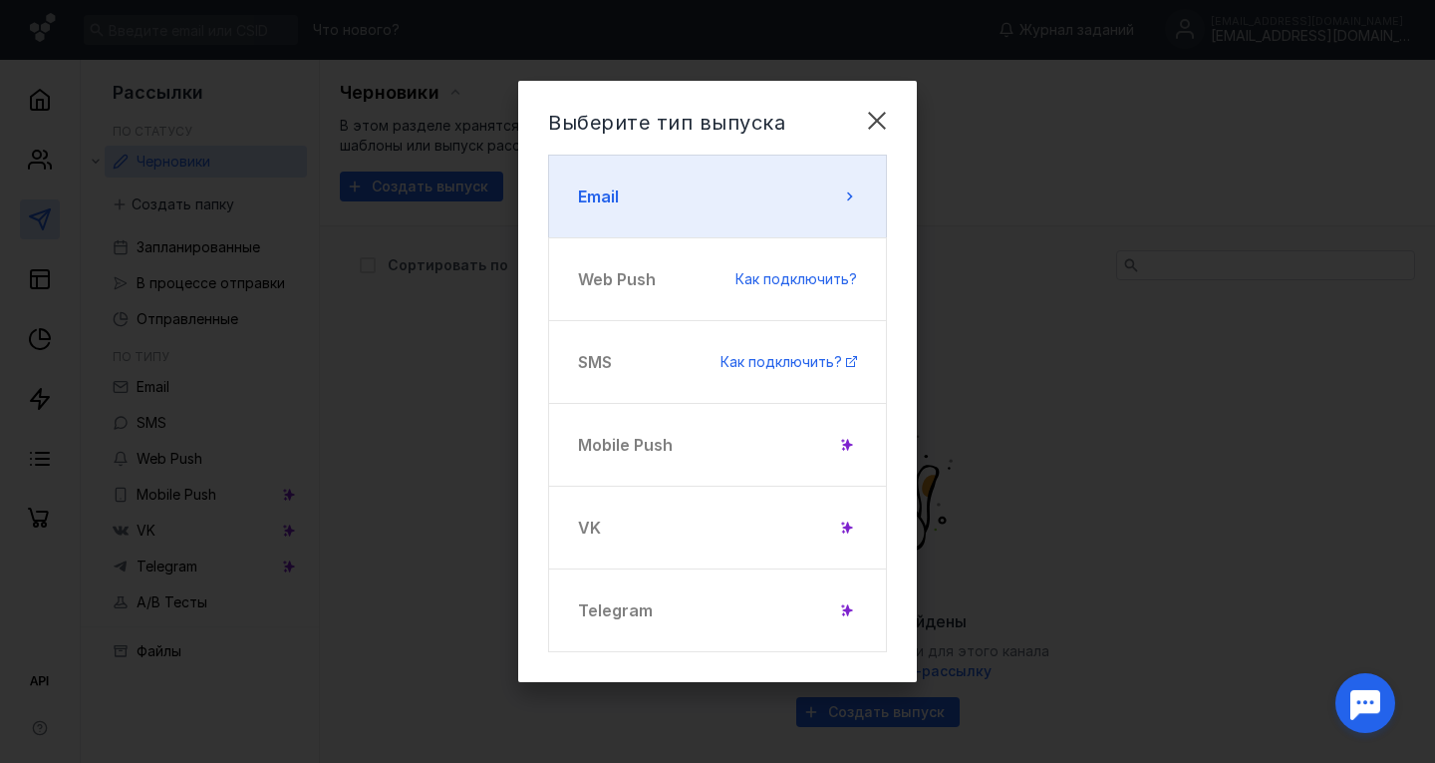
click at [822, 220] on button "Email" at bounding box center [717, 197] width 339 height 84
